Goal: Transaction & Acquisition: Subscribe to service/newsletter

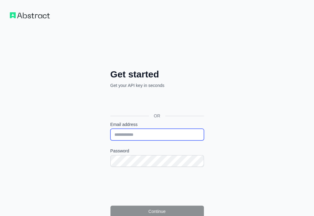
click at [110, 129] on input "Email address" at bounding box center [156, 135] width 93 height 12
paste input "**********"
type input "**********"
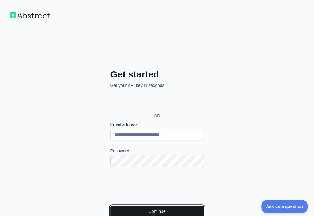
click at [110, 206] on button "Continue" at bounding box center [156, 212] width 93 height 12
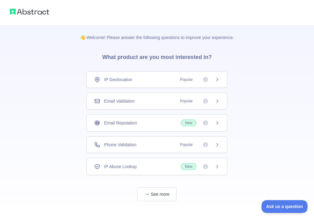
click at [136, 101] on div "Email Validation Popular" at bounding box center [156, 101] width 125 height 6
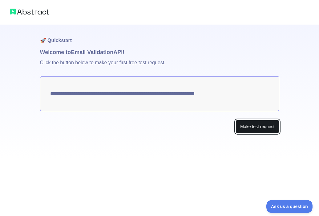
click at [241, 127] on button "Make test request" at bounding box center [256, 127] width 43 height 14
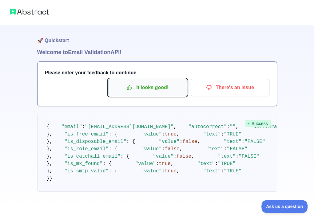
click at [163, 91] on p "It looks good!" at bounding box center [147, 87] width 69 height 10
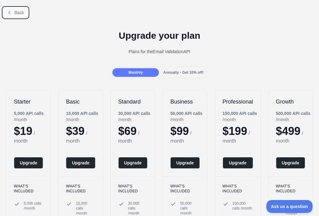
click at [18, 14] on span "Back" at bounding box center [19, 12] width 10 height 5
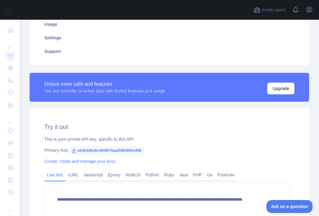
scroll to position [123, 0]
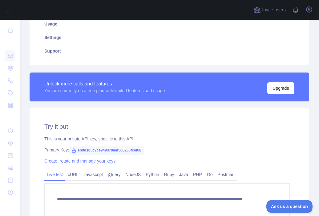
click at [128, 150] on span "eb9d185c9ce949079aaf506266fcef08" at bounding box center [106, 150] width 75 height 9
copy span "eb9d185c9ce949079aaf506266fcef08"
